Goal: Transaction & Acquisition: Purchase product/service

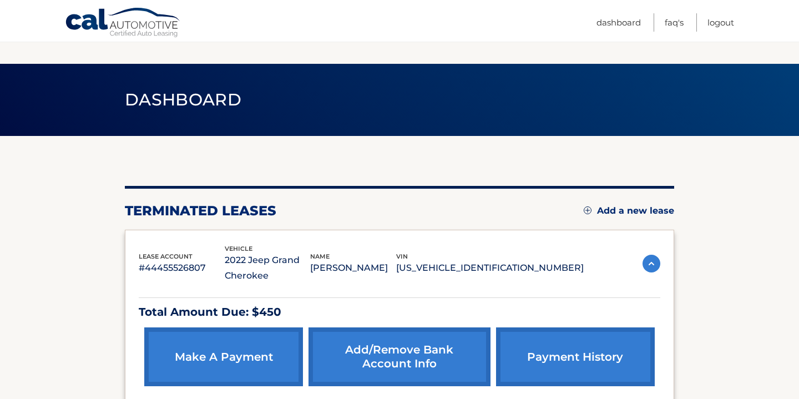
scroll to position [87, 0]
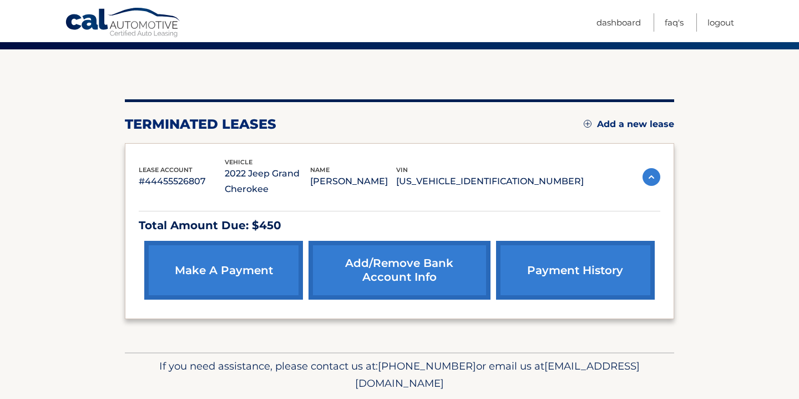
click at [252, 270] on link "make a payment" at bounding box center [223, 270] width 159 height 59
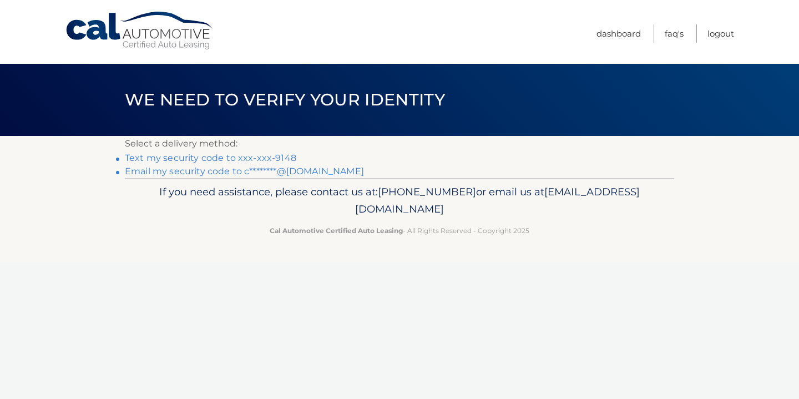
click at [221, 158] on link "Text my security code to xxx-xxx-9148" at bounding box center [211, 158] width 172 height 11
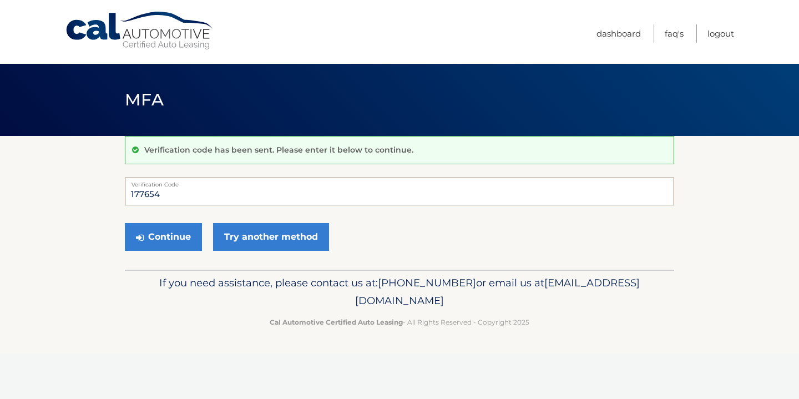
type input "177654"
click at [163, 236] on button "Continue" at bounding box center [163, 237] width 77 height 28
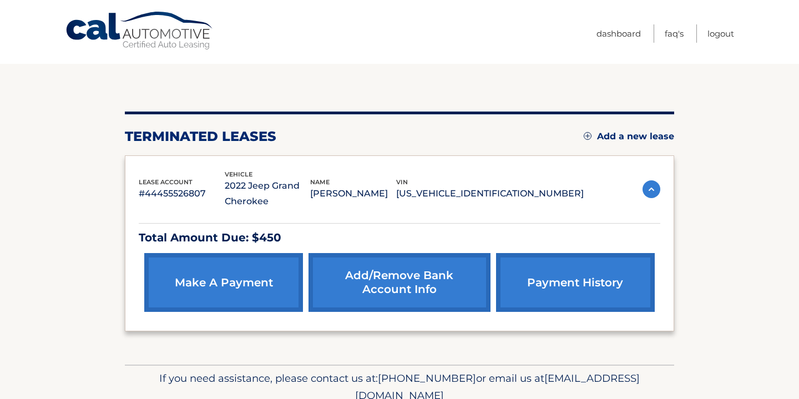
scroll to position [87, 0]
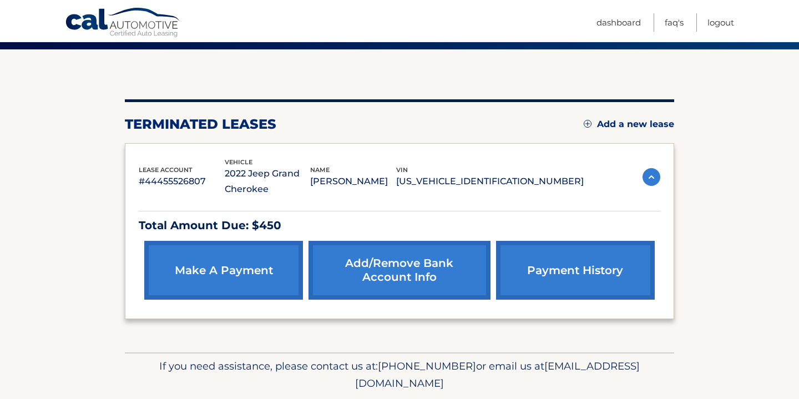
click at [223, 274] on link "make a payment" at bounding box center [223, 270] width 159 height 59
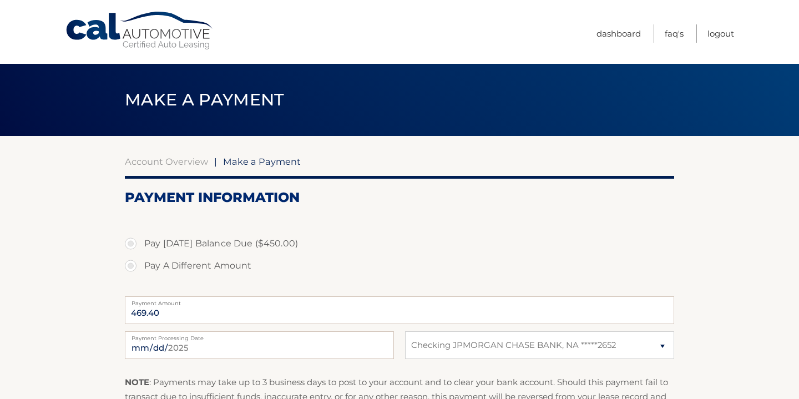
select select "OGMzYWY5MjktODI4Yi00ZDkzLWIzZjMtMjQwNGZiNzAxZjQz"
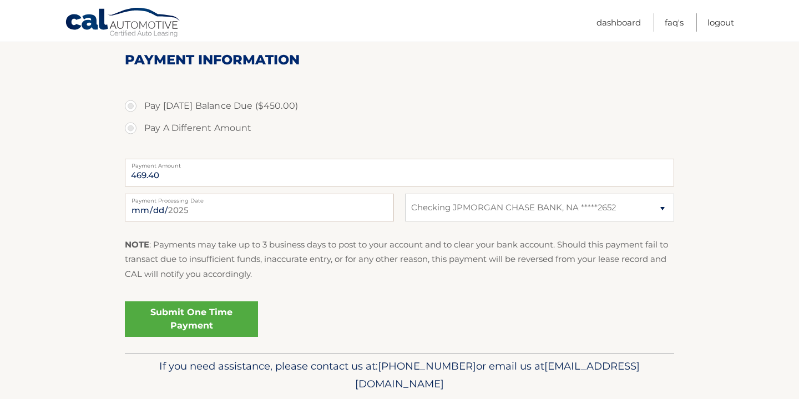
scroll to position [139, 0]
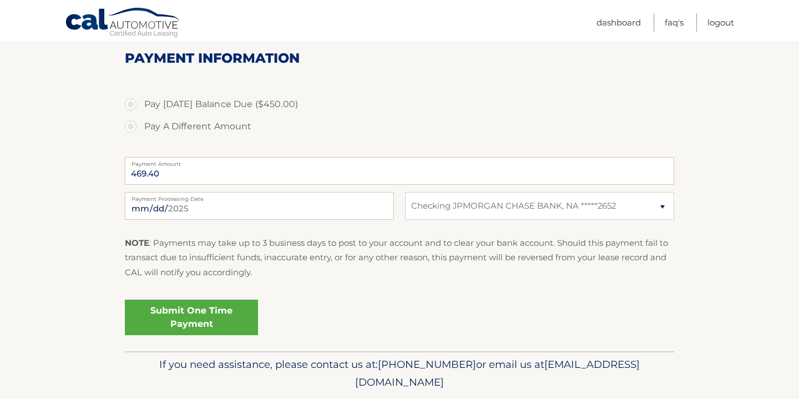
click at [132, 103] on label "Pay [DATE] Balance Due ($450.00)" at bounding box center [400, 104] width 550 height 22
click at [132, 103] on input "Pay [DATE] Balance Due ($450.00)" at bounding box center [134, 102] width 11 height 18
radio input "true"
type input "450.00"
click at [156, 210] on input "[DATE]" at bounding box center [259, 206] width 269 height 28
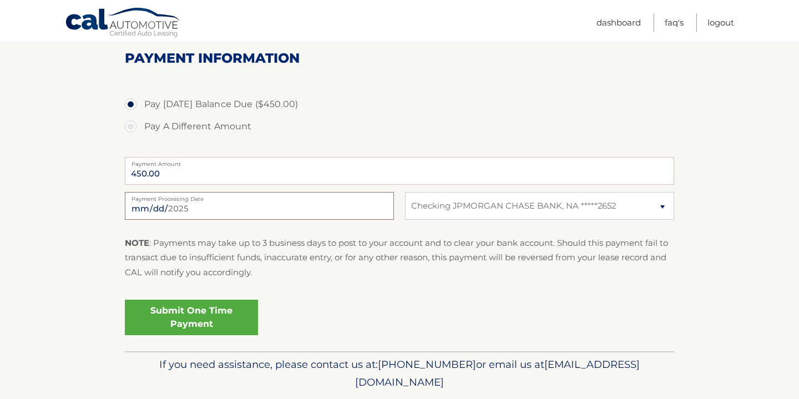
type input "2025-08-19"
click at [289, 327] on div "Submit One Time Payment" at bounding box center [400, 315] width 550 height 40
click at [198, 314] on link "Submit One Time Payment" at bounding box center [191, 318] width 133 height 36
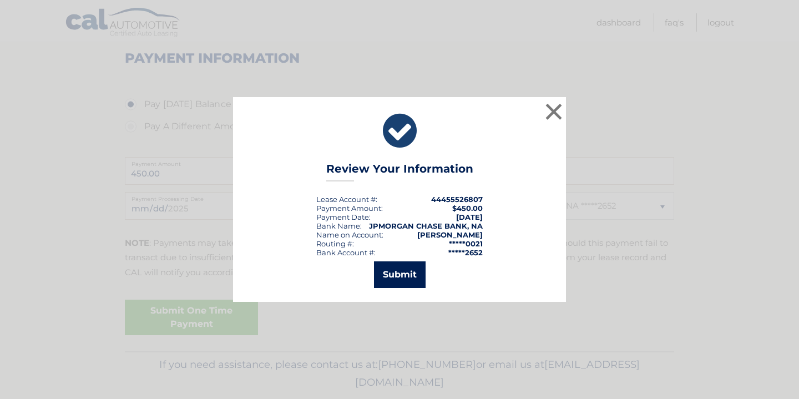
click at [391, 277] on button "Submit" at bounding box center [400, 274] width 52 height 27
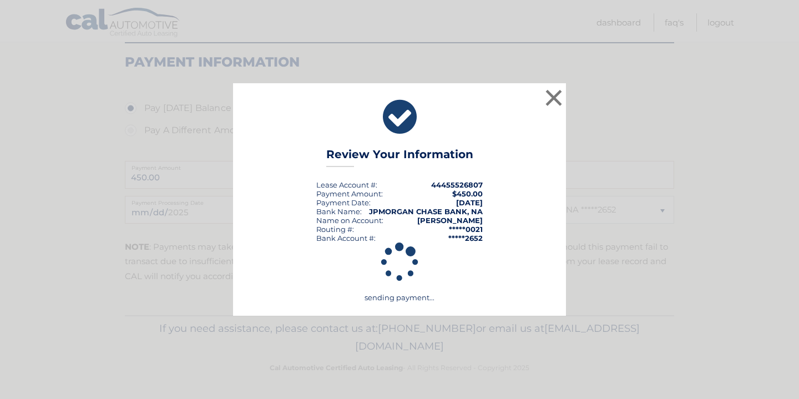
scroll to position [134, 0]
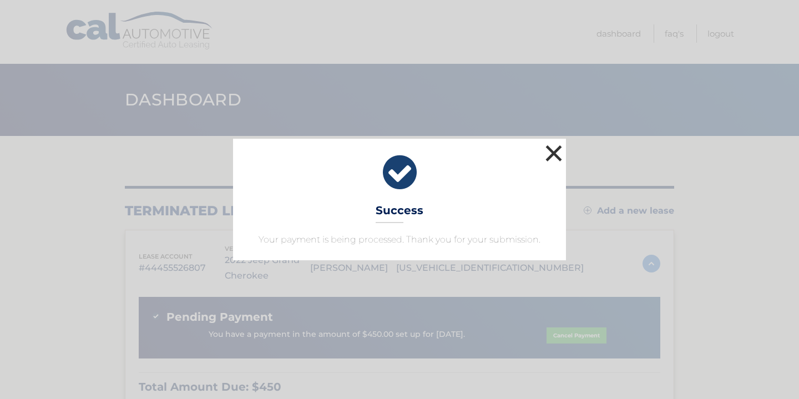
click at [552, 155] on button "×" at bounding box center [554, 153] width 22 height 22
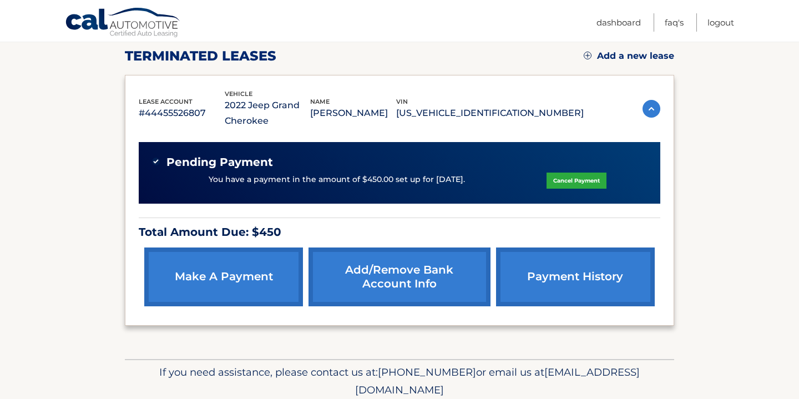
scroll to position [158, 0]
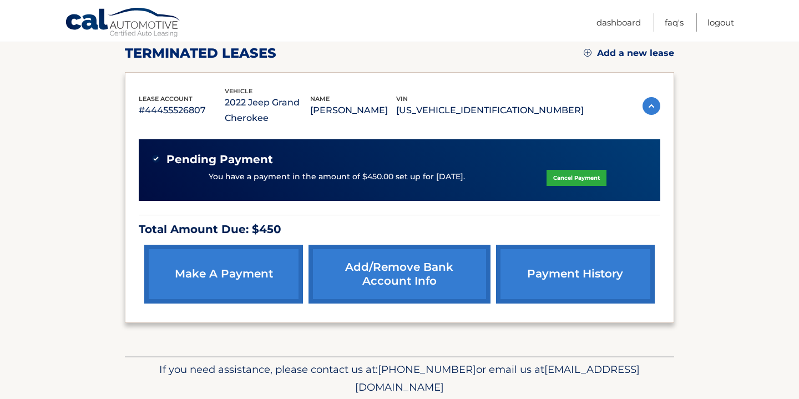
click at [715, 145] on section "You are registered for this site, but you haven't enrolled in online payments. …" at bounding box center [399, 167] width 799 height 378
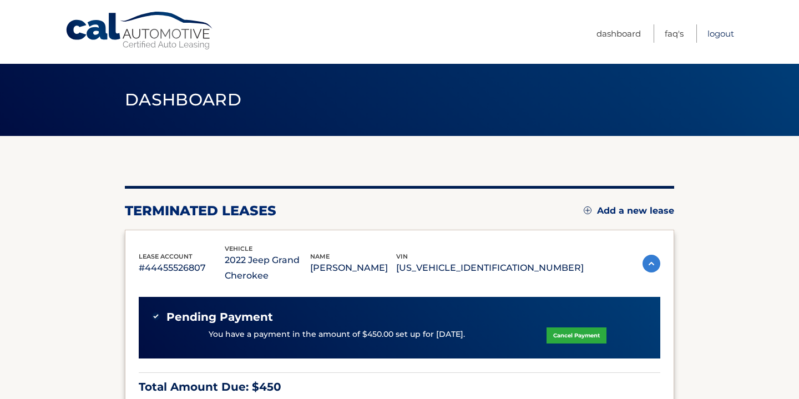
scroll to position [0, 0]
click at [630, 31] on link "Dashboard" at bounding box center [619, 33] width 44 height 18
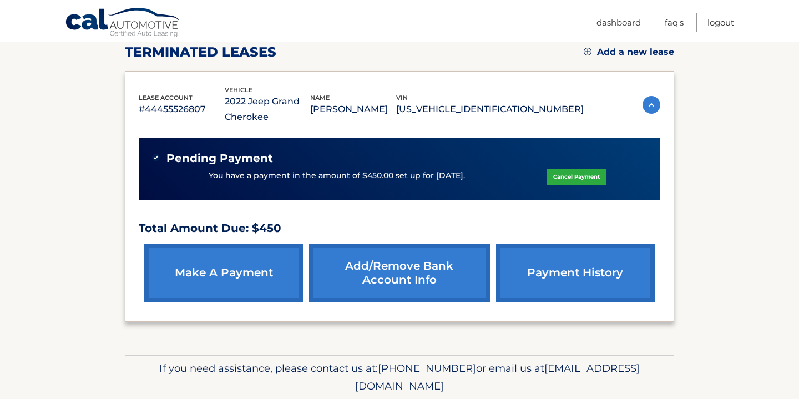
scroll to position [155, 0]
